Goal: Communication & Community: Answer question/provide support

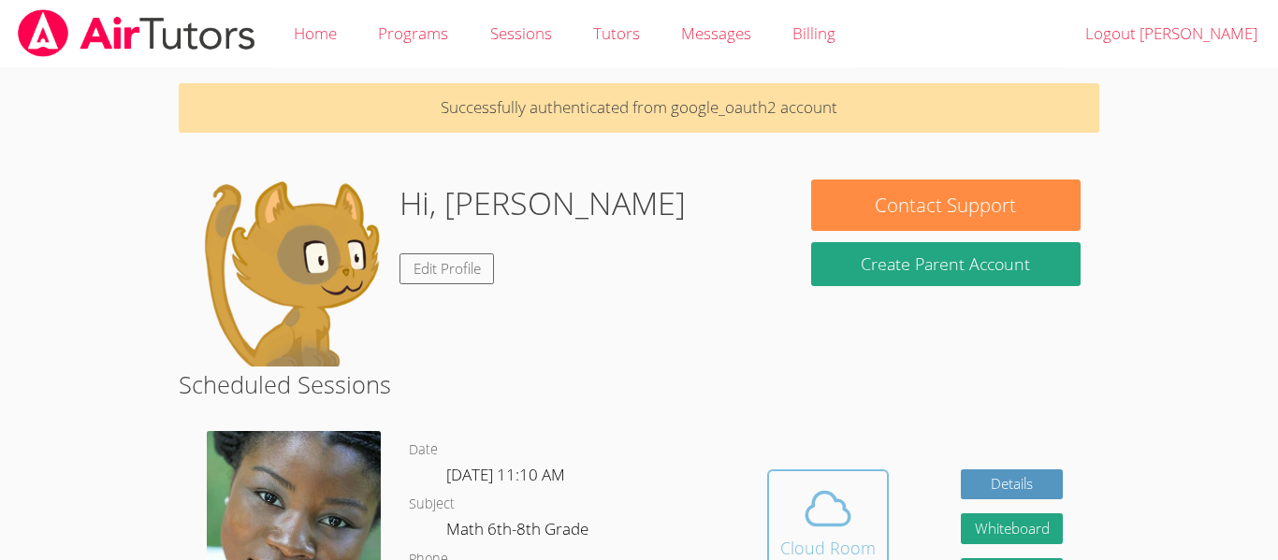
click at [837, 508] on icon at bounding box center [828, 509] width 52 height 52
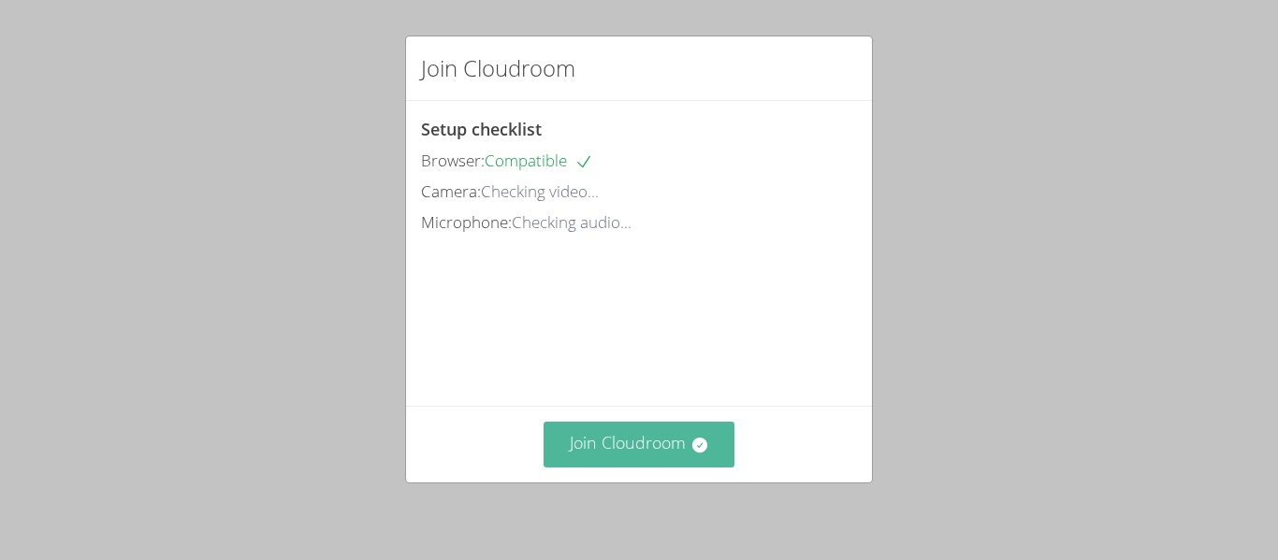
click at [615, 449] on button "Join Cloudroom" at bounding box center [639, 445] width 192 height 46
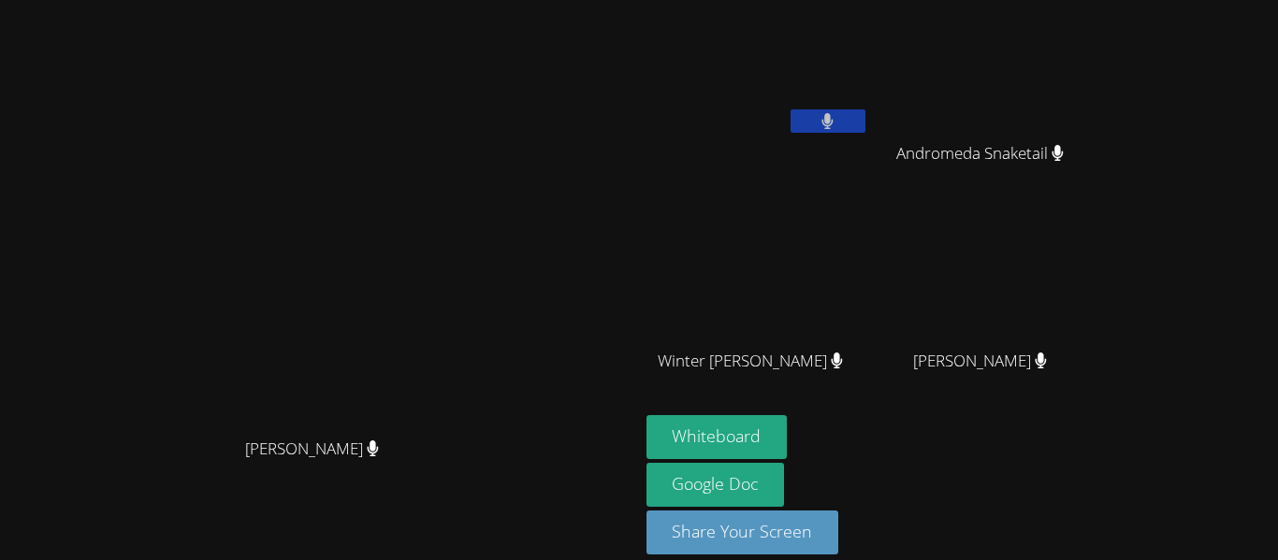
click at [631, 503] on div "[PERSON_NAME]" at bounding box center [319, 465] width 624 height 75
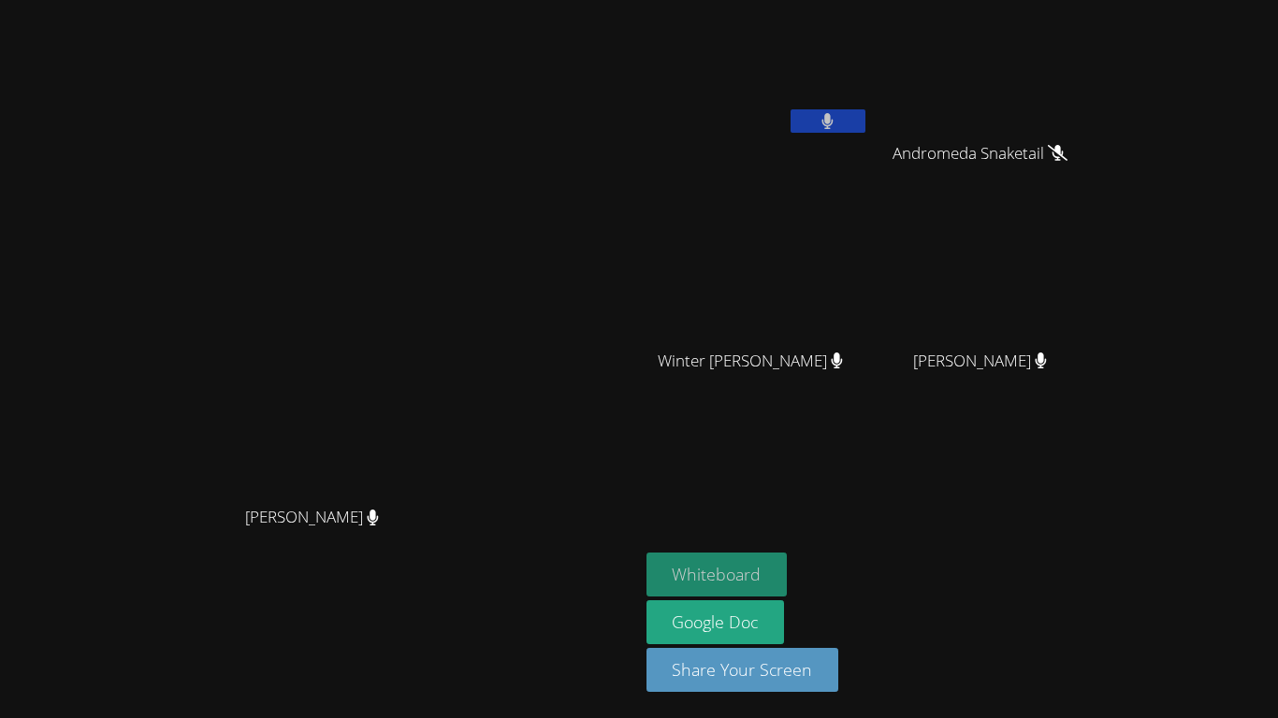
click at [788, 559] on button "Whiteboard" at bounding box center [716, 575] width 141 height 44
click at [865, 121] on button at bounding box center [827, 120] width 75 height 23
click at [865, 116] on button at bounding box center [827, 120] width 75 height 23
click at [865, 129] on button at bounding box center [827, 120] width 75 height 23
click at [865, 128] on button at bounding box center [827, 120] width 75 height 23
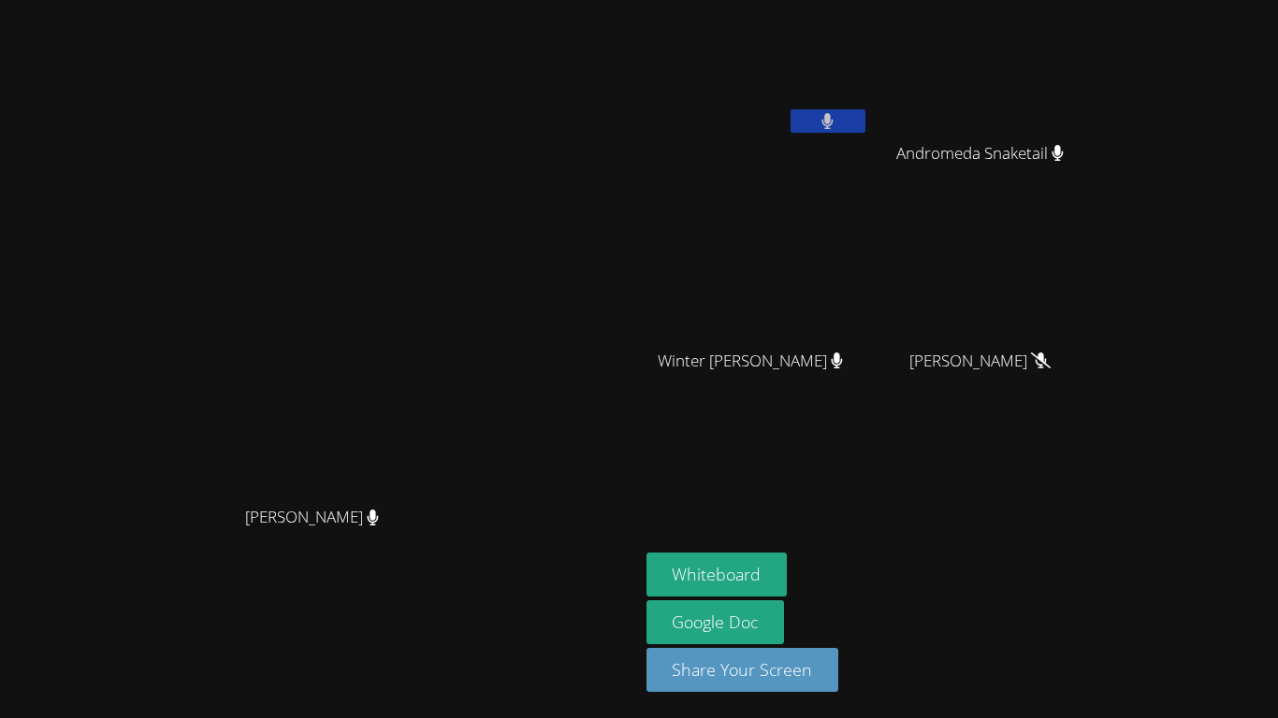
click at [865, 126] on button at bounding box center [827, 120] width 75 height 23
click at [837, 123] on icon at bounding box center [828, 121] width 20 height 16
click at [833, 122] on icon at bounding box center [827, 121] width 12 height 16
click at [869, 147] on div "Andrea Griego" at bounding box center [757, 107] width 223 height 200
click at [837, 122] on icon at bounding box center [828, 121] width 20 height 16
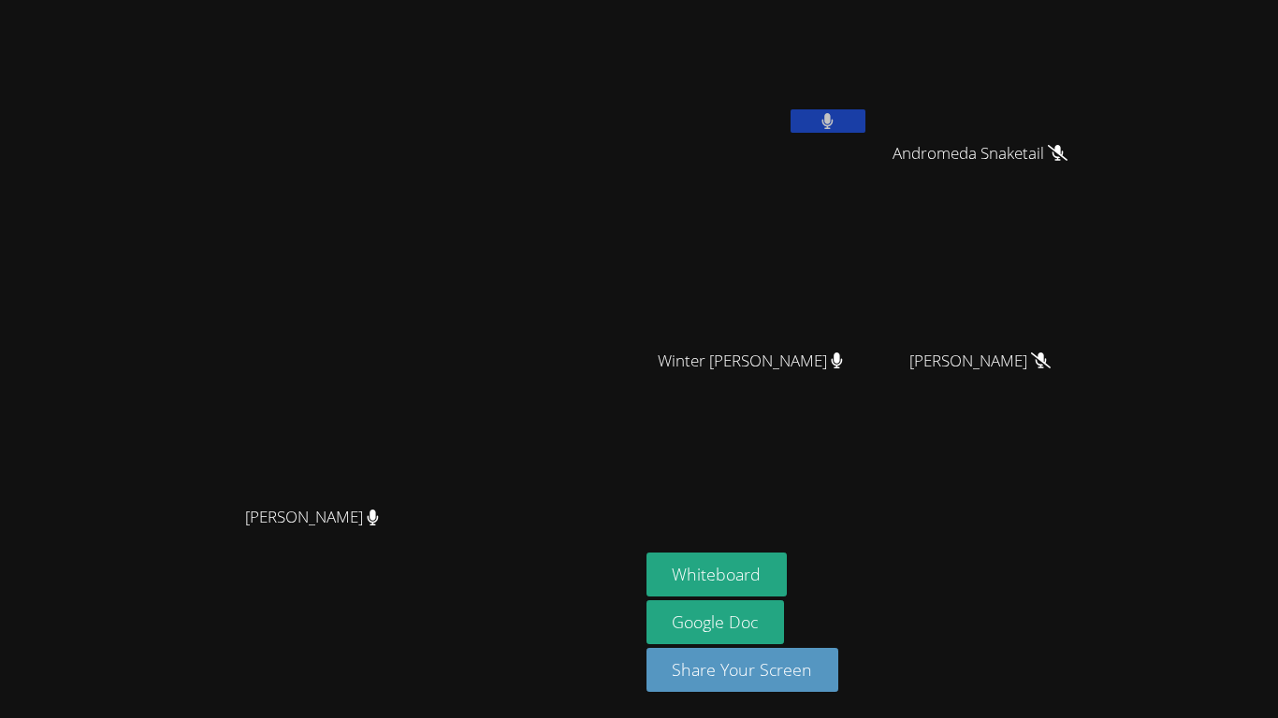
click at [865, 135] on div at bounding box center [827, 123] width 75 height 28
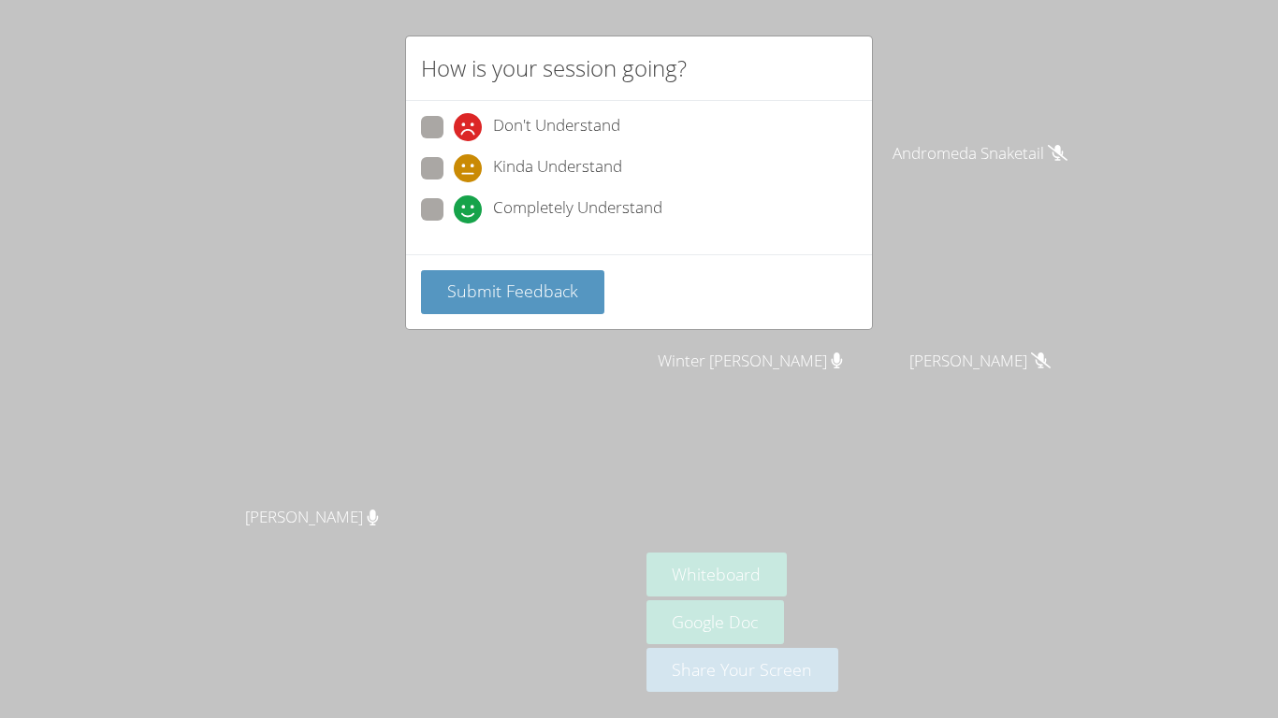
click at [454, 224] on span at bounding box center [454, 224] width 0 height 0
click at [454, 200] on input "Completely Understand" at bounding box center [462, 206] width 16 height 16
radio input "true"
click at [456, 270] on button "Submit Feedback" at bounding box center [512, 292] width 183 height 44
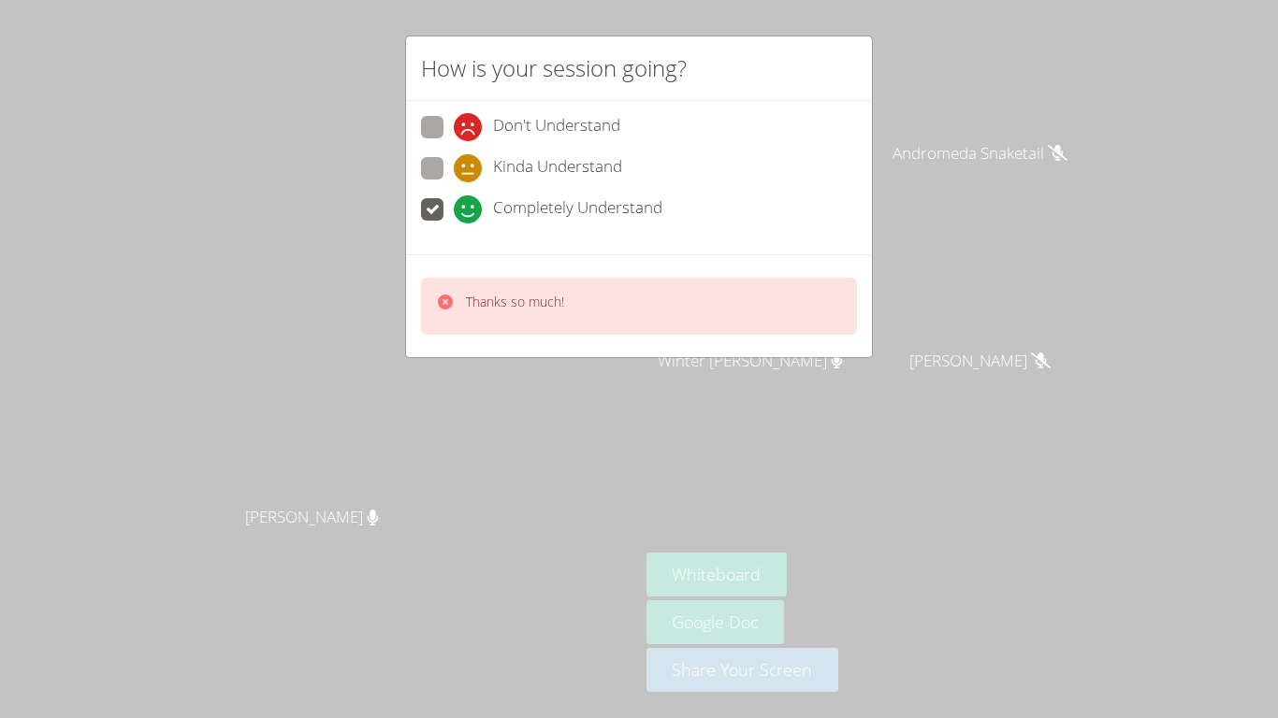
click at [534, 514] on div "How is your session going? Don't Understand Kinda Understand Completely Underst…" at bounding box center [639, 359] width 1278 height 718
click at [718, 559] on div "How is your session going? Don't Understand Kinda Understand Completely Underst…" at bounding box center [639, 359] width 1278 height 718
